Goal: Find specific page/section: Find specific page/section

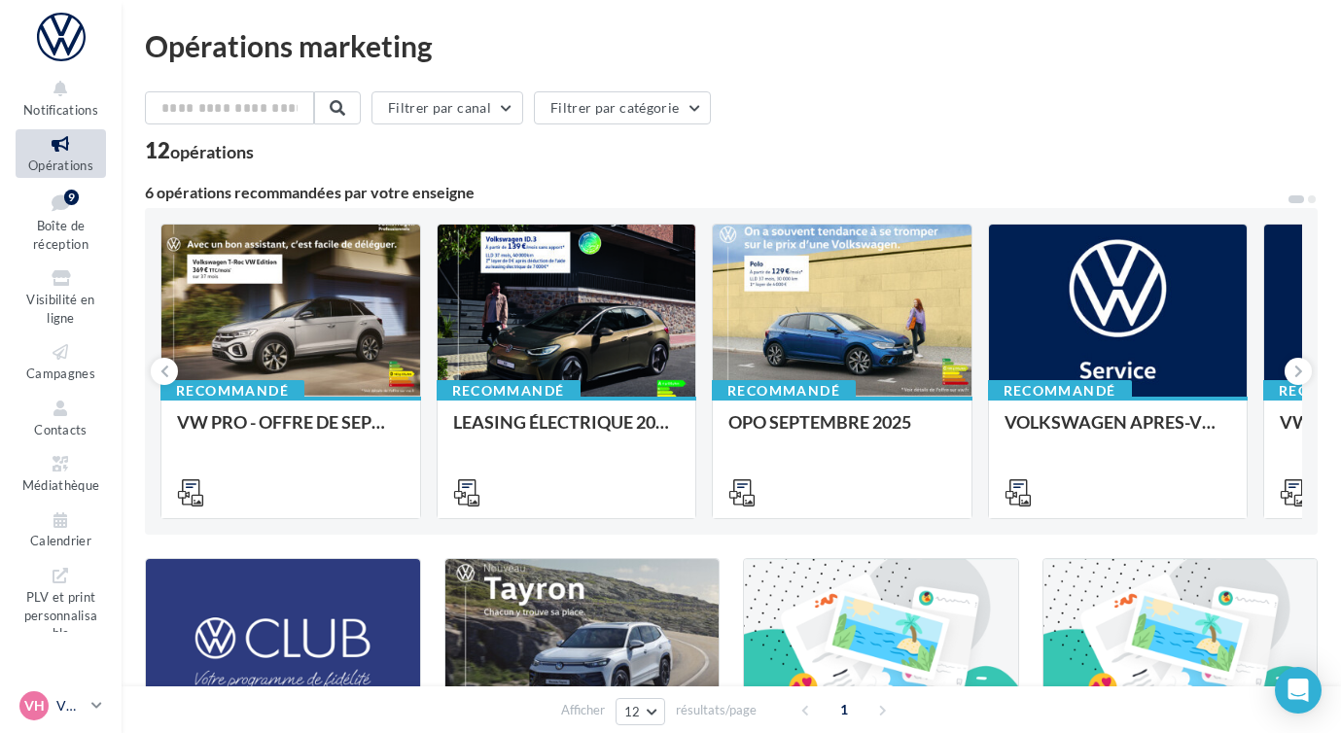
click at [70, 698] on p "VW HAGUENAU" at bounding box center [69, 705] width 27 height 19
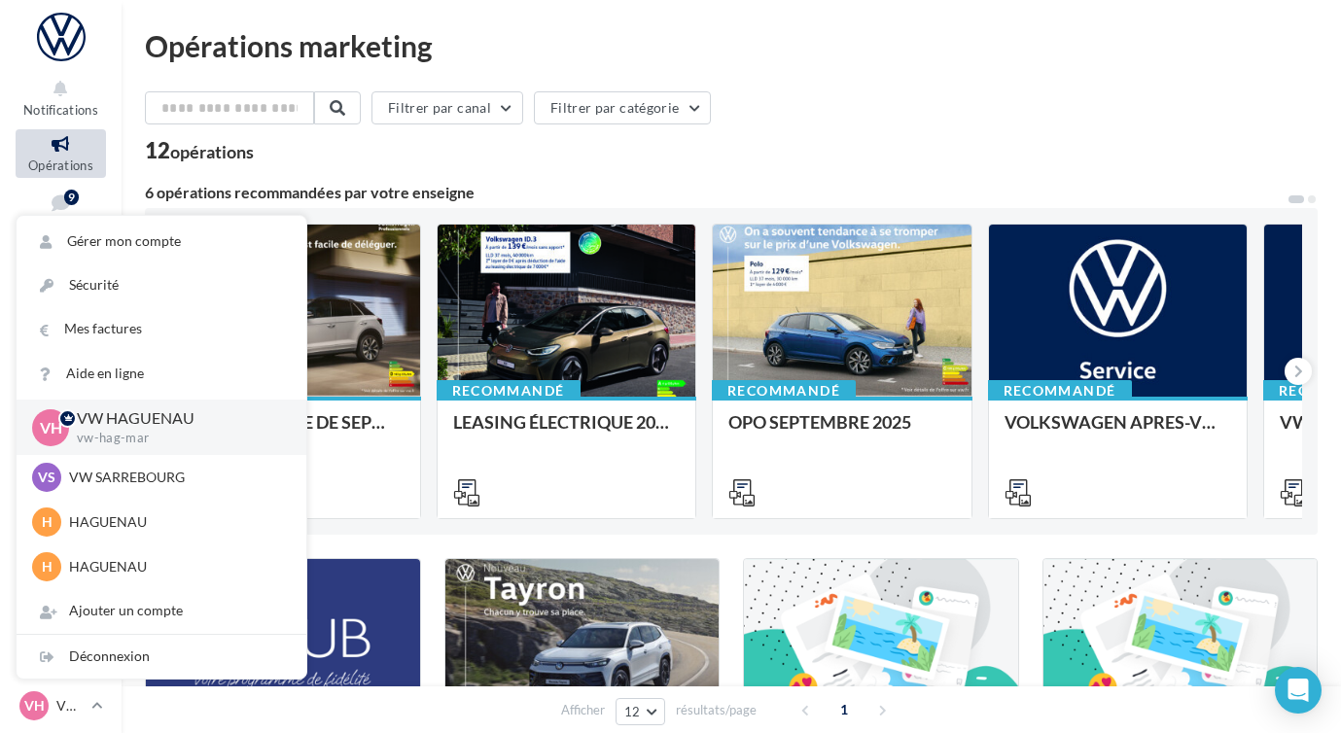
click at [972, 108] on div "Filtrer par canal Filtrer par catégorie" at bounding box center [731, 111] width 1173 height 41
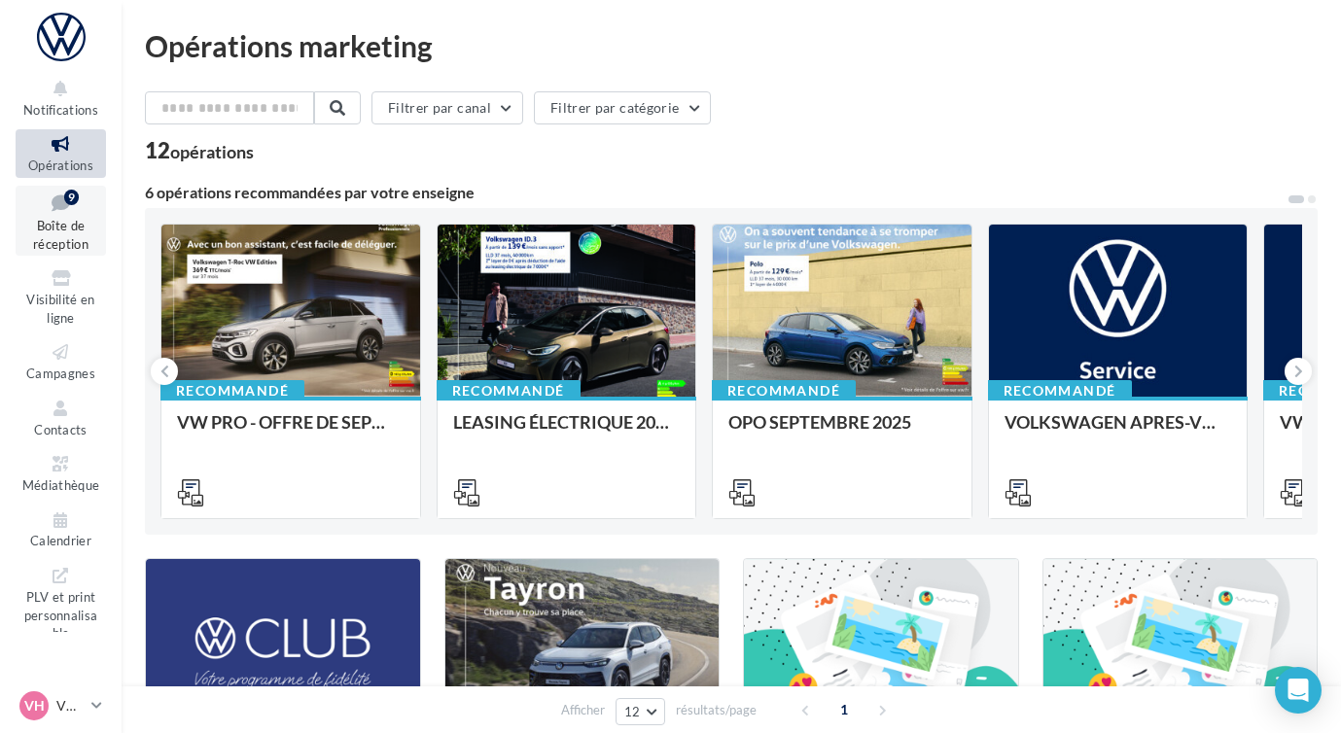
click at [78, 249] on span "Boîte de réception" at bounding box center [60, 235] width 55 height 34
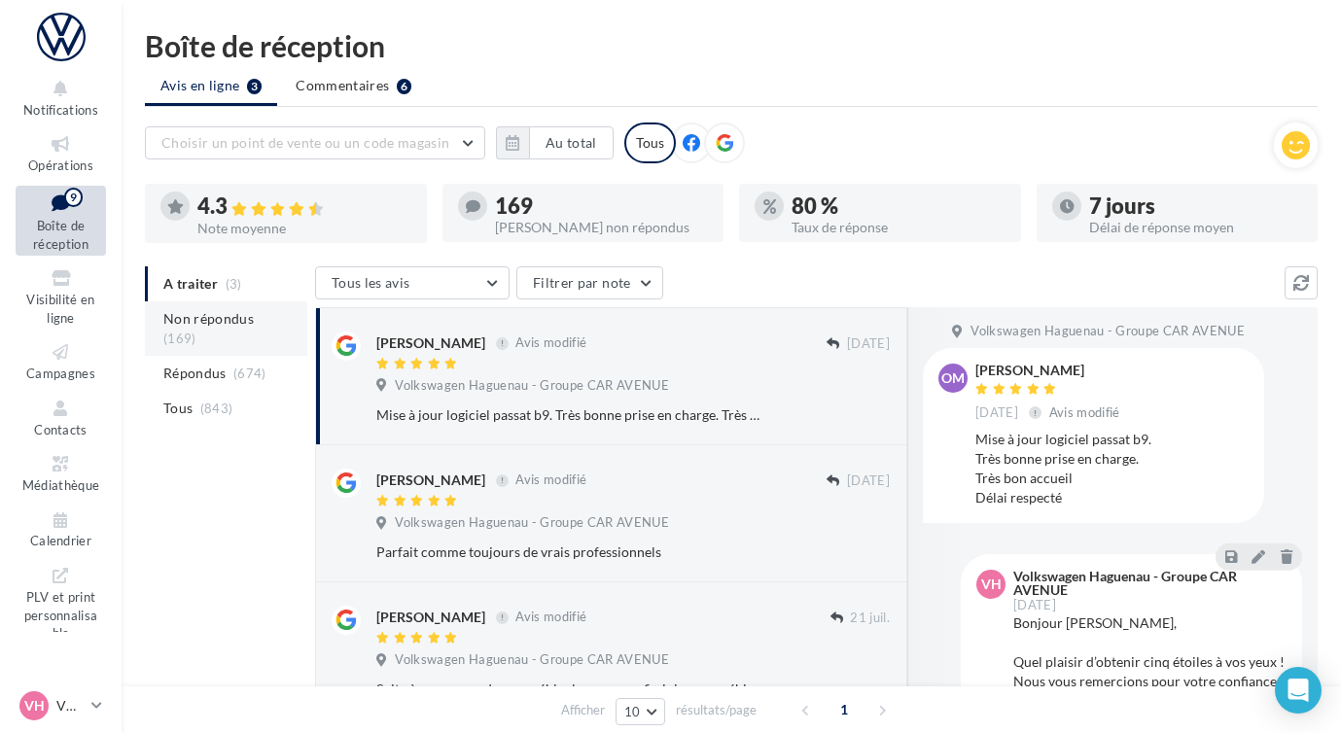
click at [278, 328] on li "Non répondus (169)" at bounding box center [226, 328] width 162 height 54
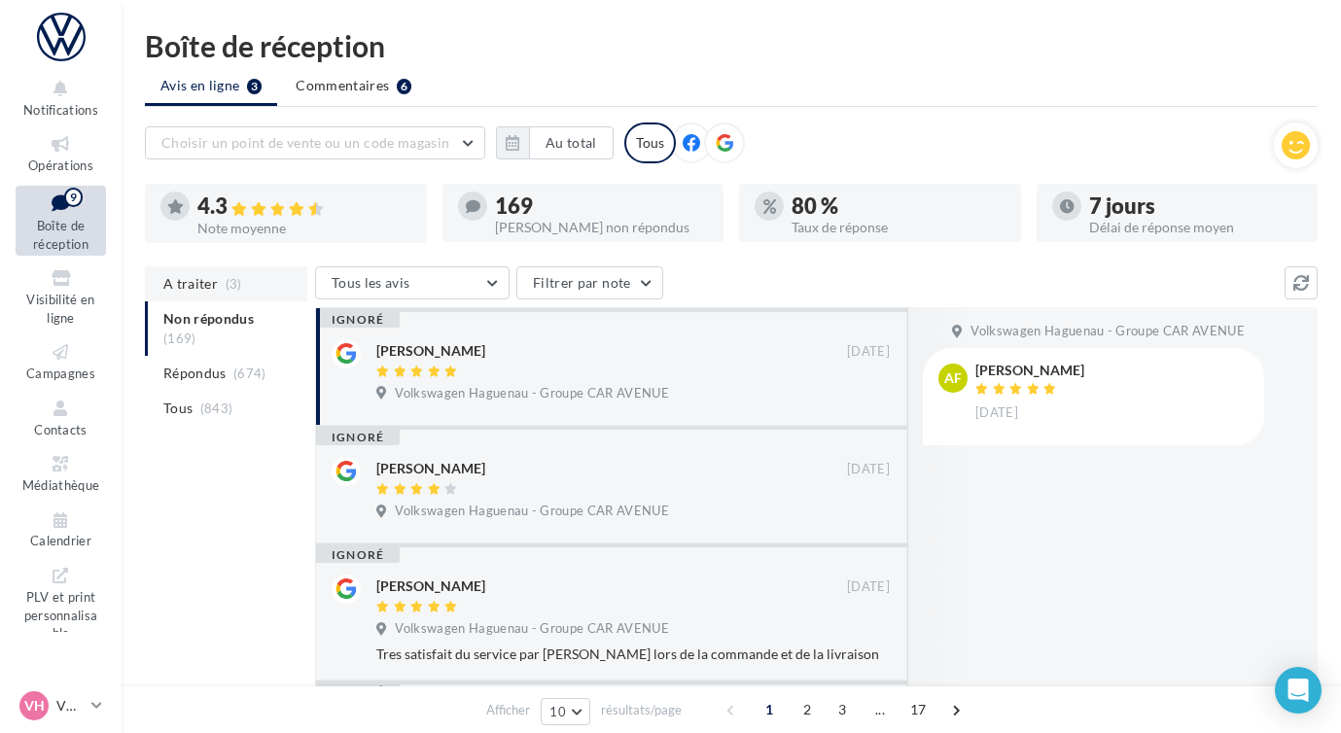
click at [201, 290] on span "A traiter" at bounding box center [190, 283] width 54 height 19
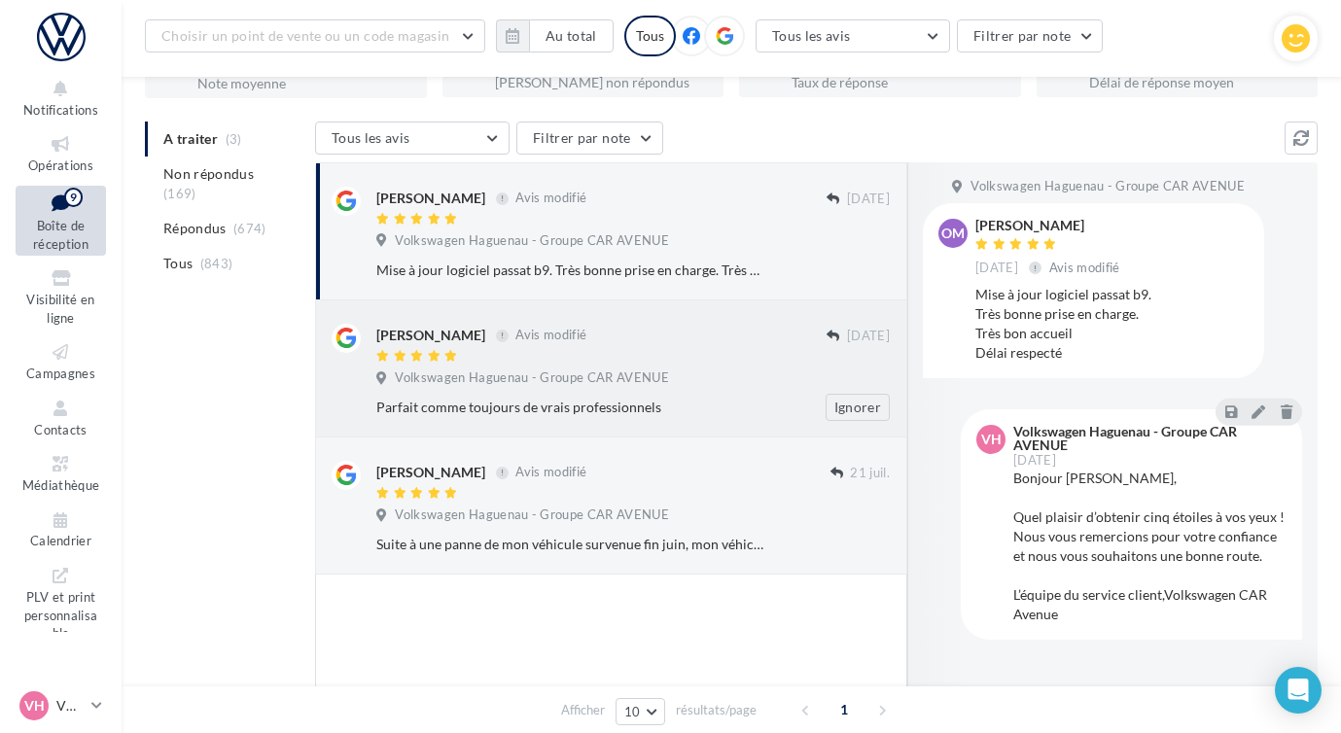
scroll to position [161, 0]
click at [67, 468] on icon at bounding box center [60, 464] width 79 height 22
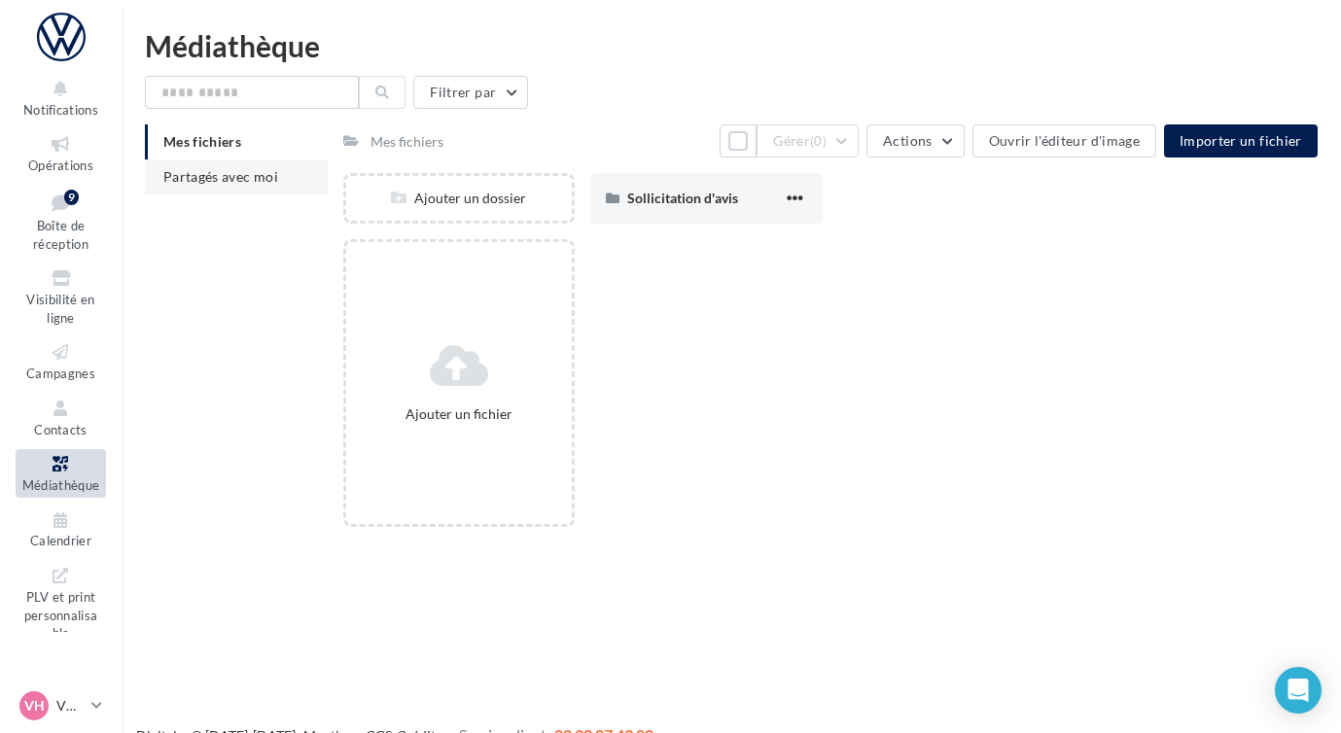
click at [256, 185] on span "Partagés avec moi" at bounding box center [220, 176] width 115 height 17
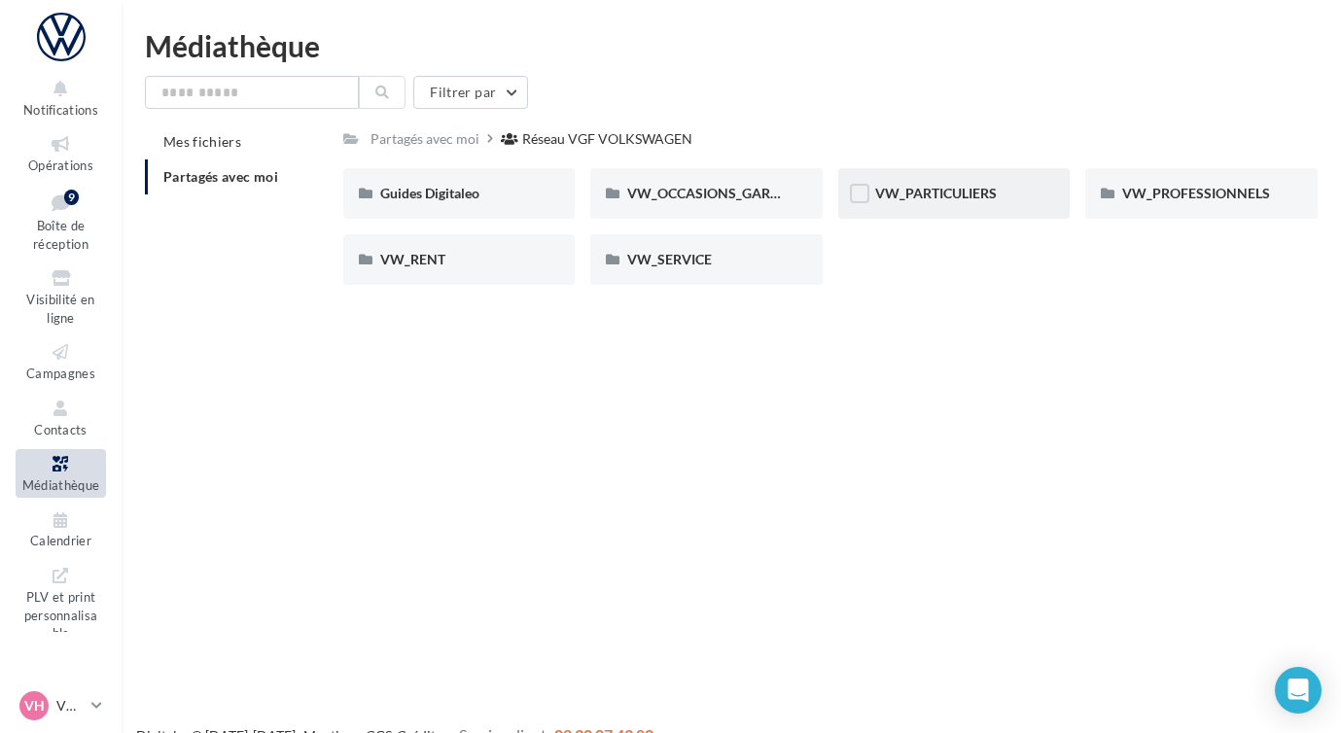
click at [974, 178] on div "VW_PARTICULIERS" at bounding box center [954, 193] width 232 height 51
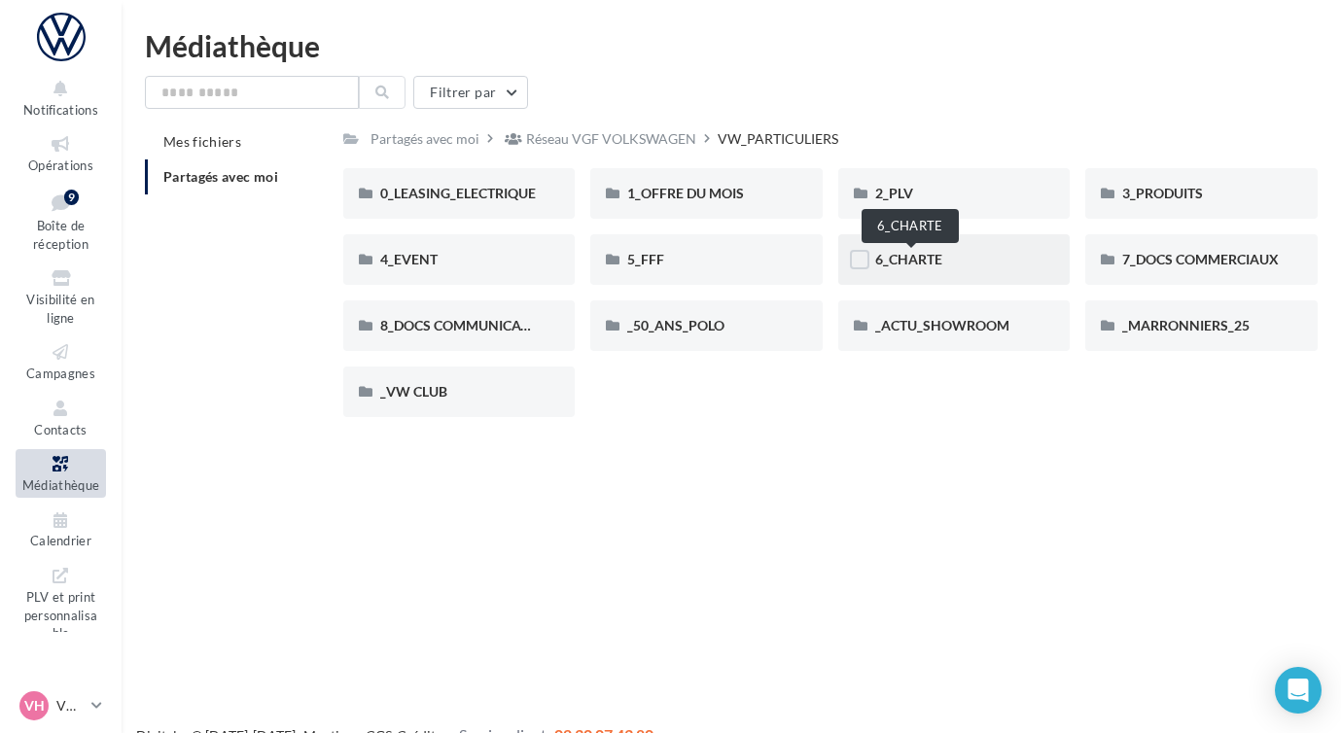
click at [900, 256] on span "6_CHARTE" at bounding box center [908, 259] width 67 height 17
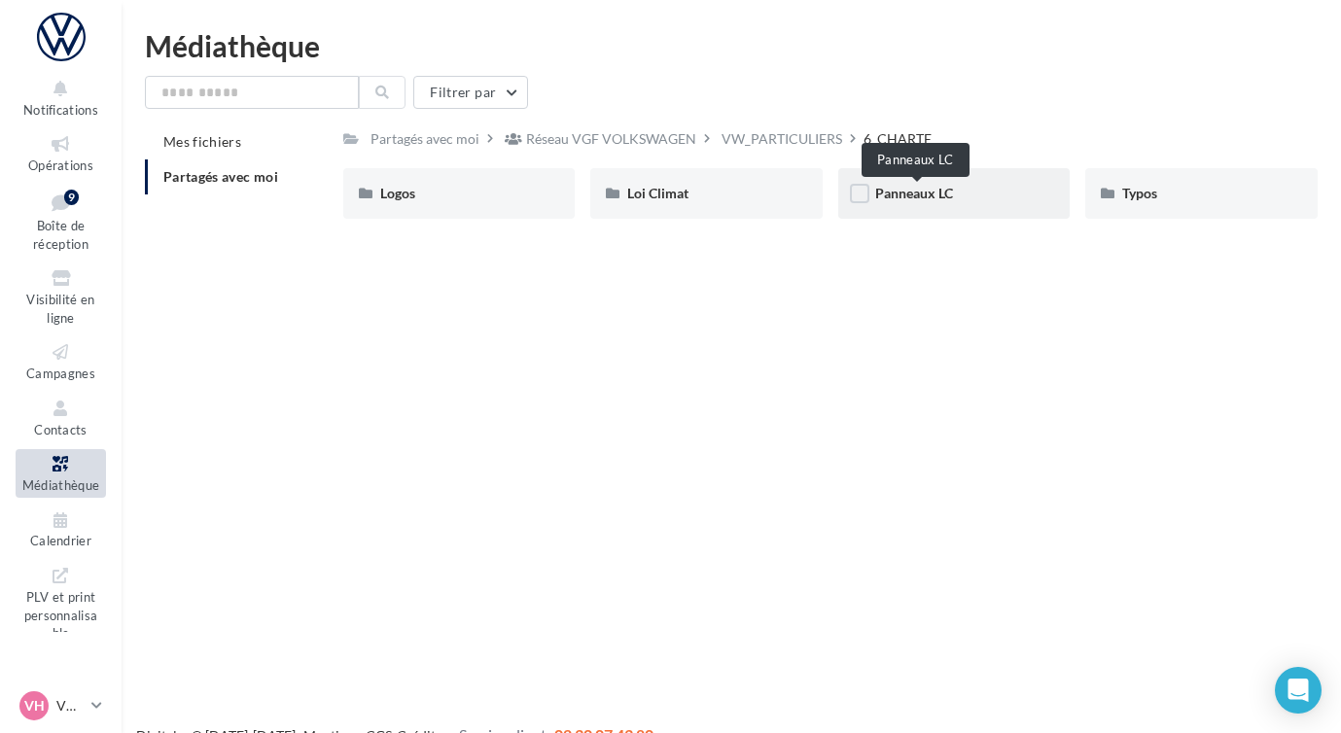
click at [942, 193] on span "Panneaux LC" at bounding box center [914, 193] width 78 height 17
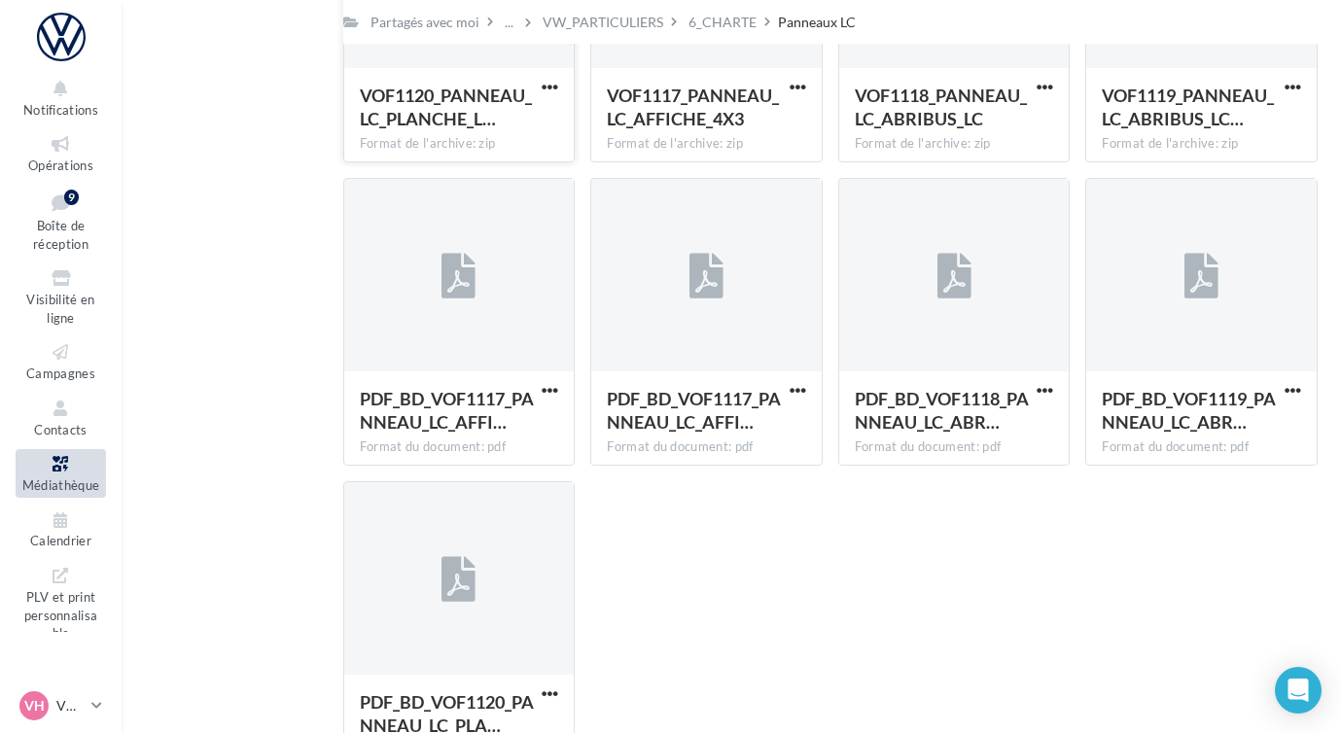
scroll to position [428, 0]
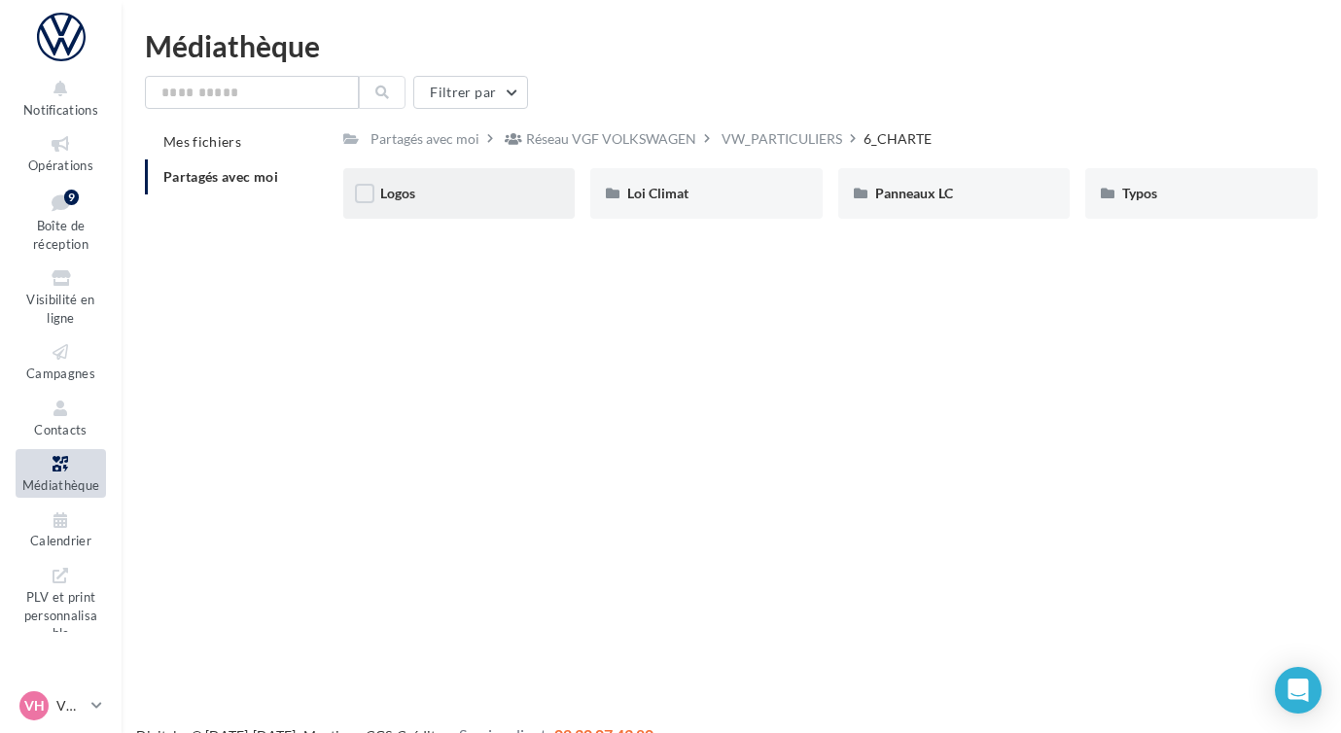
click at [436, 186] on div "Logos" at bounding box center [459, 193] width 158 height 19
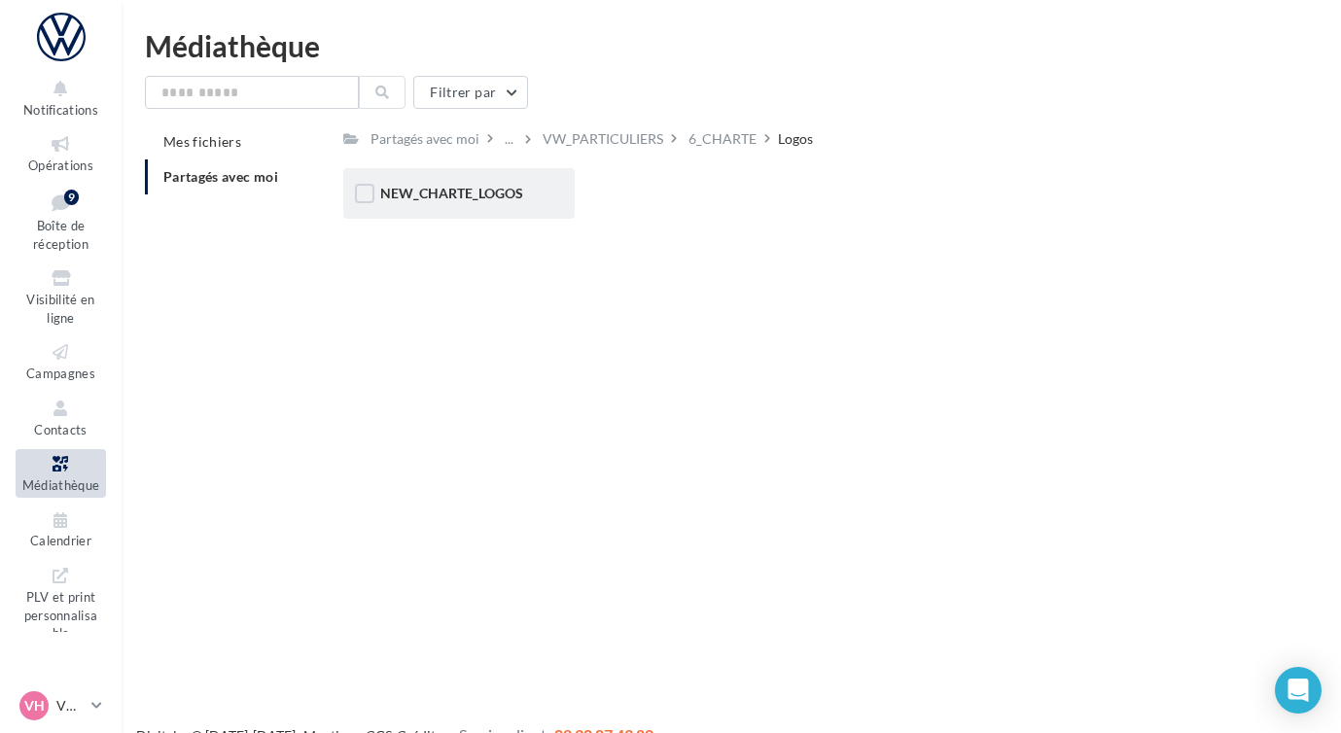
click at [527, 205] on div "NEW_CHARTE_LOGOS" at bounding box center [459, 193] width 232 height 51
click at [543, 204] on div "NEW_CHARTE_LOGOS" at bounding box center [459, 193] width 232 height 51
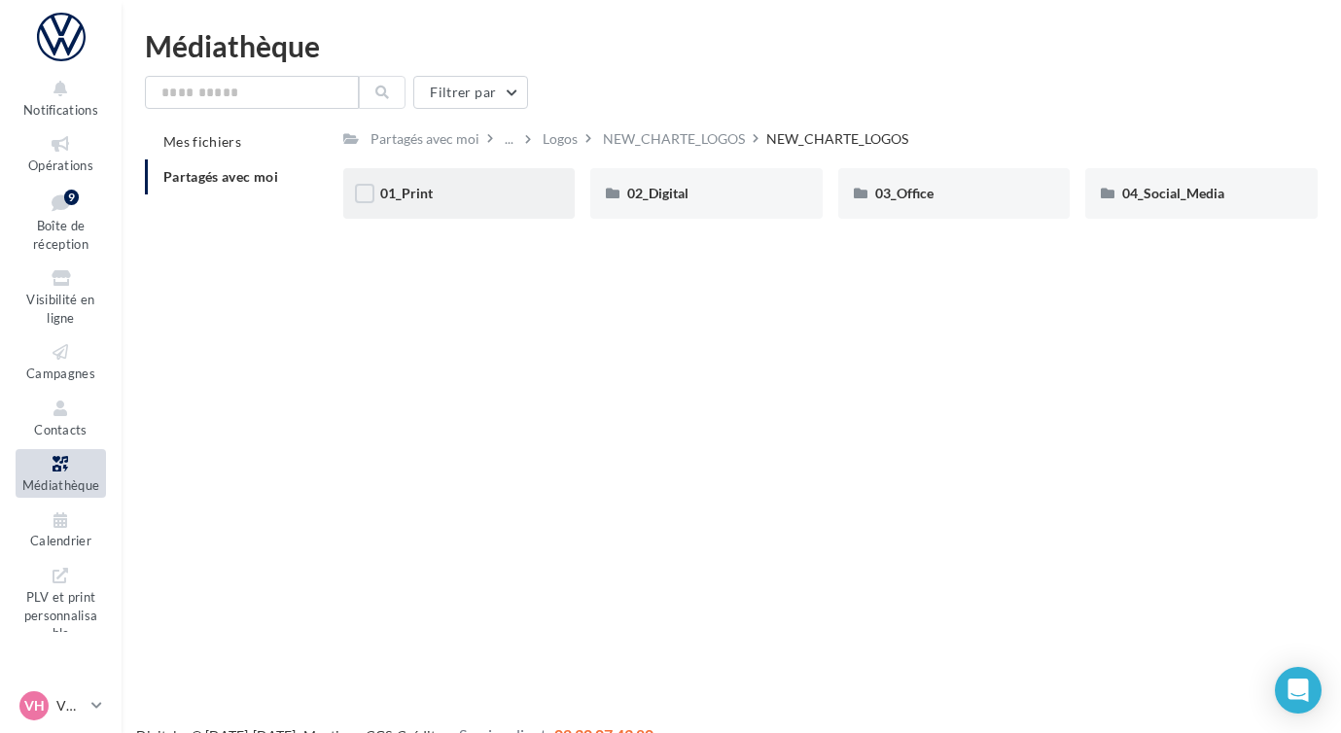
click at [497, 201] on div "01_Print" at bounding box center [459, 193] width 158 height 19
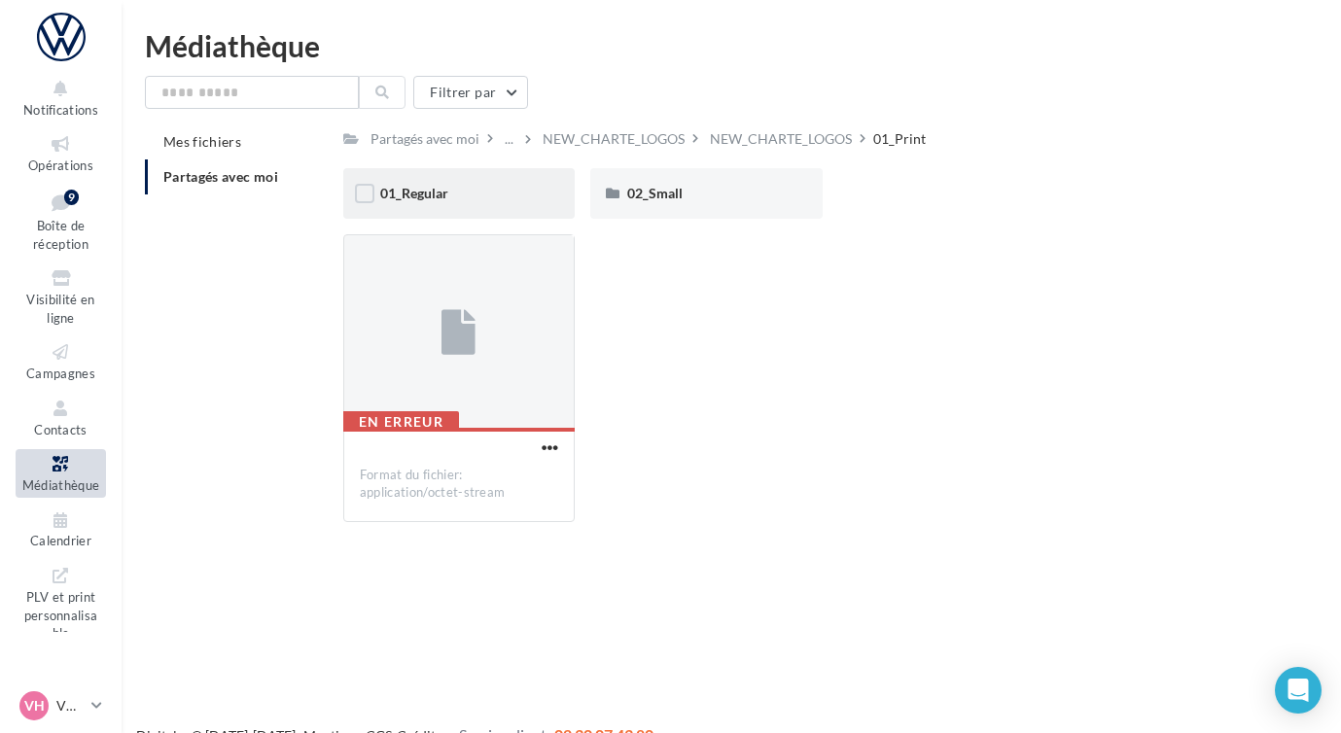
click at [535, 210] on div "01_Regular" at bounding box center [459, 193] width 232 height 51
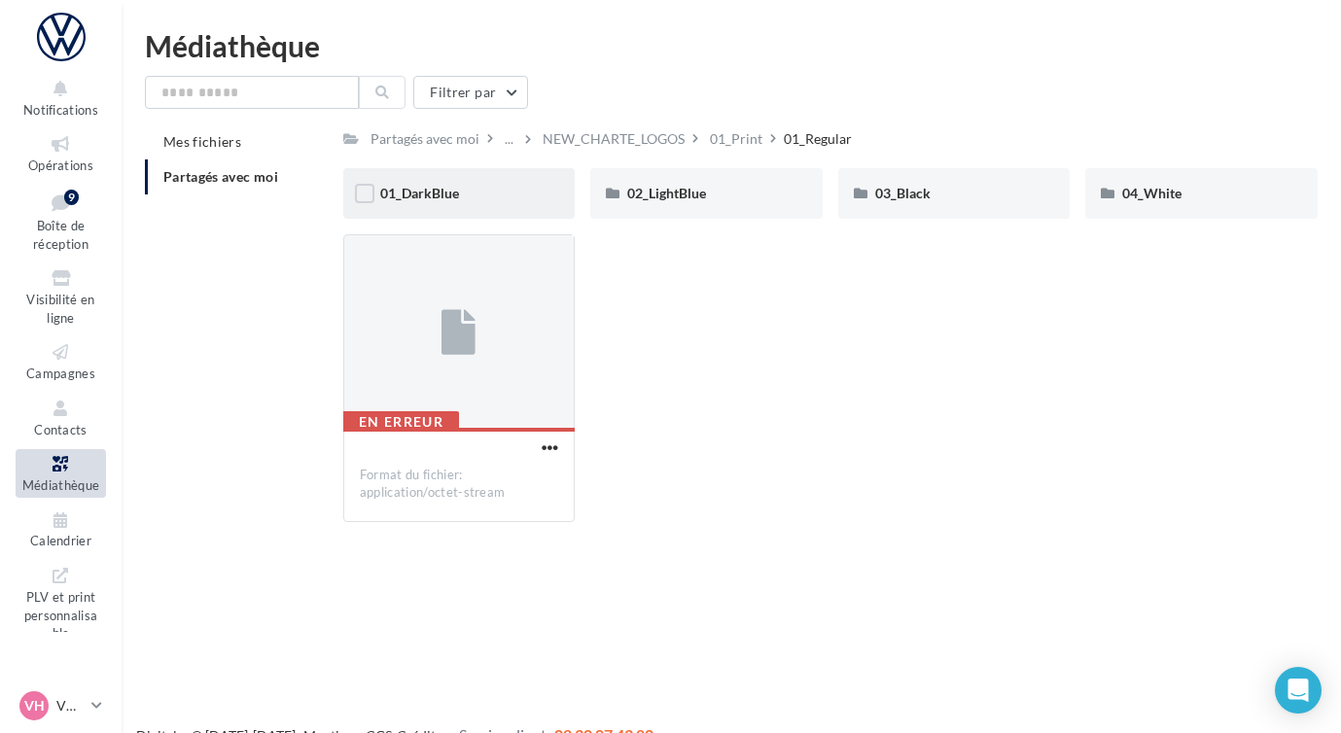
click at [512, 199] on div "01_DarkBlue" at bounding box center [459, 193] width 158 height 19
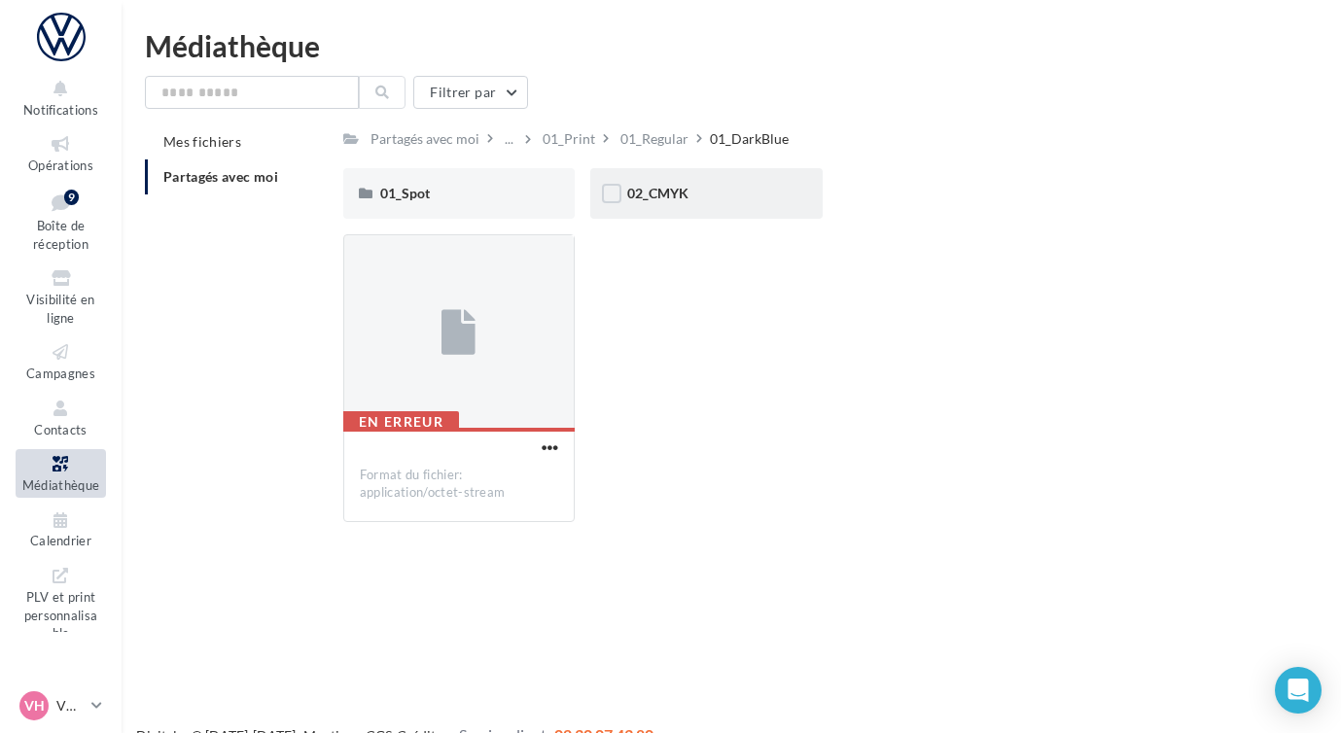
click at [750, 200] on div "02_CMYK" at bounding box center [706, 193] width 158 height 19
click at [544, 185] on div "01_Coated" at bounding box center [459, 193] width 232 height 51
click at [545, 211] on div "01_Fogra39" at bounding box center [459, 193] width 232 height 51
